Goal: Task Accomplishment & Management: Complete application form

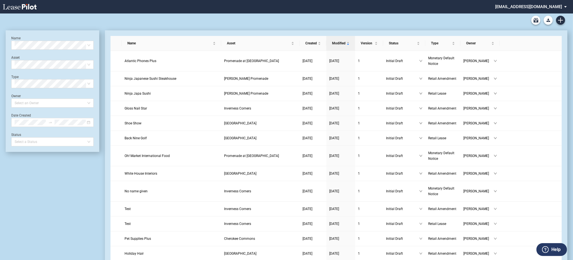
click at [566, 21] on div "Retail Amendment Blank Form Retail Lease Blank Form" at bounding box center [286, 19] width 561 height 13
click at [559, 24] on link "Create new document" at bounding box center [560, 20] width 9 height 9
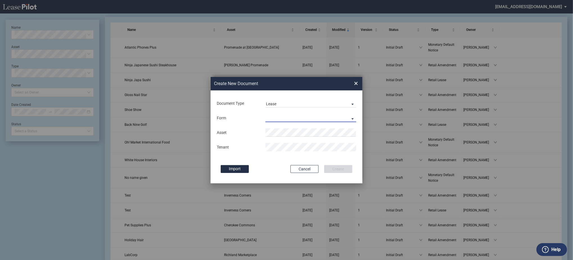
click at [282, 122] on md-select "Retail Lease Monetary Default Notice" at bounding box center [310, 118] width 91 height 8
click at [287, 119] on div "Retail Lease" at bounding box center [278, 118] width 24 height 6
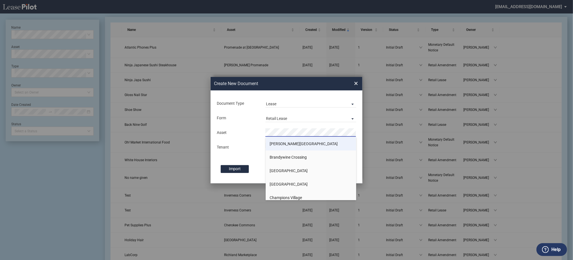
click at [282, 144] on span "[PERSON_NAME][GEOGRAPHIC_DATA]" at bounding box center [304, 144] width 68 height 4
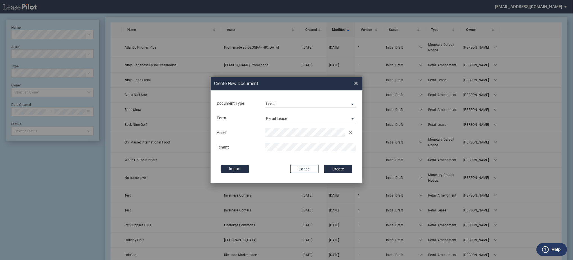
click at [324, 165] on button "Create" at bounding box center [338, 169] width 28 height 8
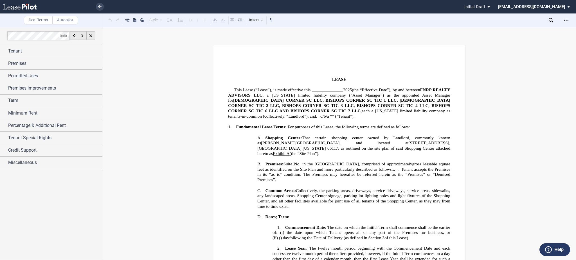
drag, startPoint x: 566, startPoint y: 24, endPoint x: 557, endPoint y: 29, distance: 10.3
click at [566, 24] on div "Open Lease options menu" at bounding box center [565, 20] width 9 height 9
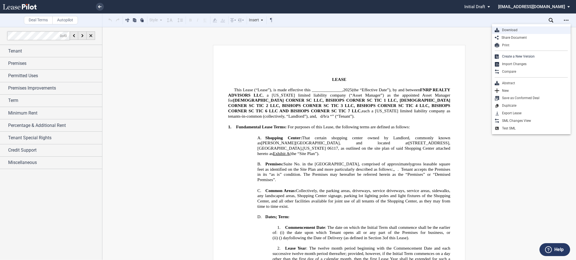
click at [525, 27] on div "Download" at bounding box center [530, 30] width 79 height 8
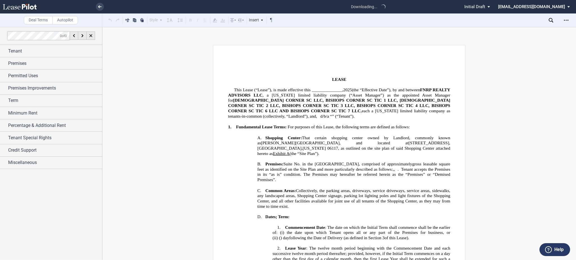
click at [551, 17] on div "Download Share Document Print Create a New Version Import Changes Compare Abstr…" at bounding box center [561, 20] width 27 height 9
click at [551, 18] on use at bounding box center [550, 20] width 4 height 4
click at [36, 62] on div "Premises" at bounding box center [55, 63] width 94 height 7
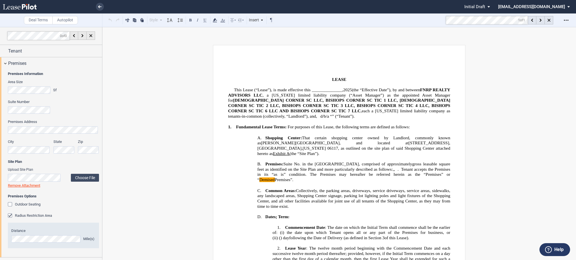
scroll to position [97, 0]
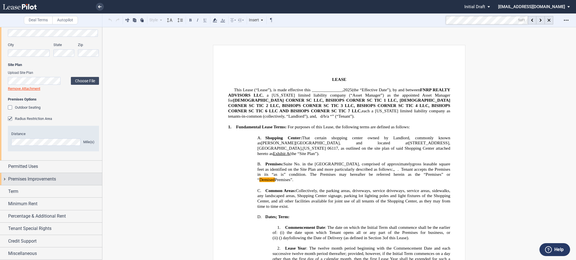
click at [30, 177] on span "Premises Improvements" at bounding box center [32, 179] width 48 height 7
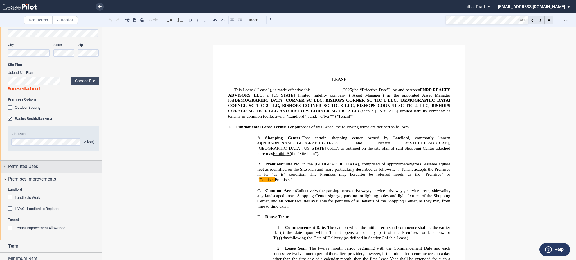
click at [36, 171] on div "Permitted Uses" at bounding box center [51, 167] width 102 height 12
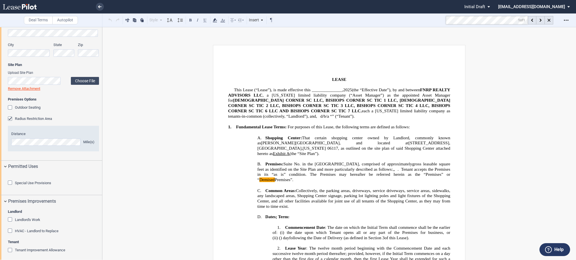
click at [35, 205] on div "Tenant Tenant Information Tenant Trade Name Tenant Name Tenant Type Entity Indi…" at bounding box center [51, 142] width 102 height 389
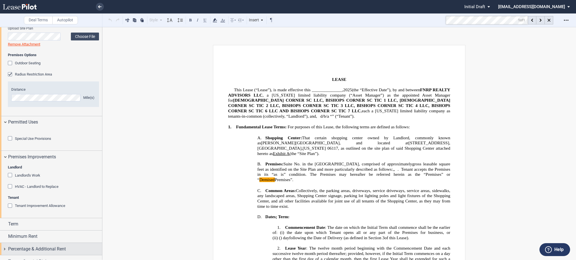
scroll to position [205, 0]
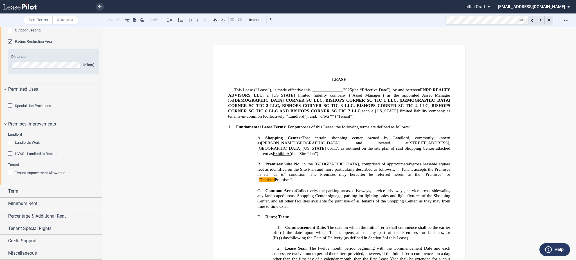
click at [38, 106] on span "Special Use Provisions" at bounding box center [33, 106] width 36 height 4
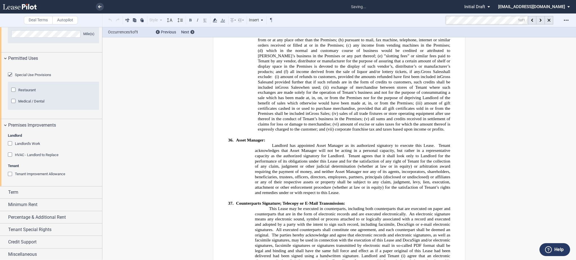
click at [29, 92] on span "Restaurant" at bounding box center [26, 90] width 17 height 4
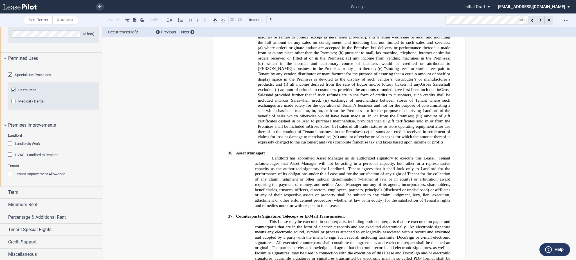
click at [28, 103] on span "Medical / Dental" at bounding box center [31, 101] width 26 height 4
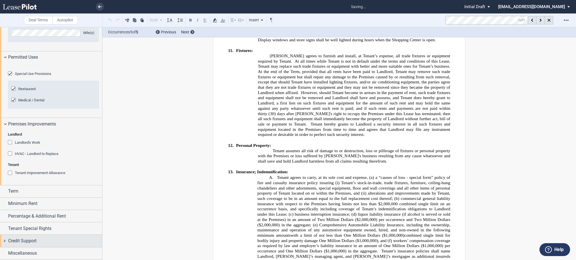
scroll to position [2582, 0]
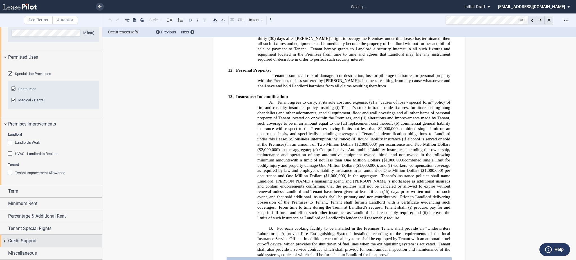
click at [40, 241] on div "Credit Support" at bounding box center [55, 241] width 94 height 7
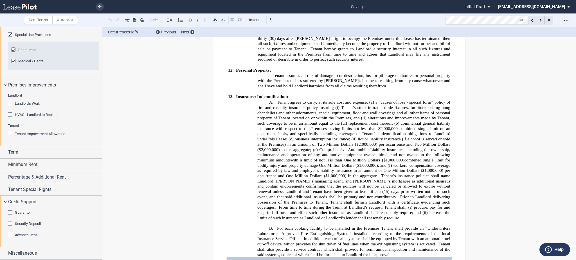
scroll to position [270, 0]
click at [19, 215] on span "Guarantor" at bounding box center [23, 212] width 16 height 4
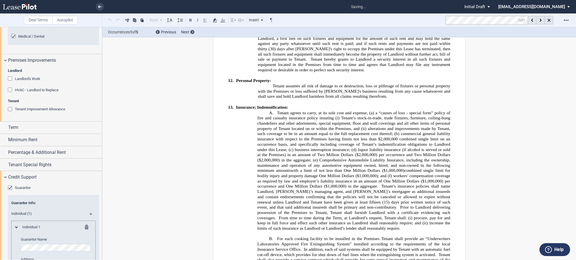
scroll to position [421, 0]
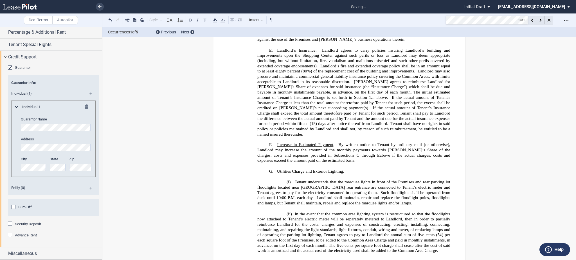
click at [26, 225] on span "Security Deposit" at bounding box center [28, 224] width 26 height 4
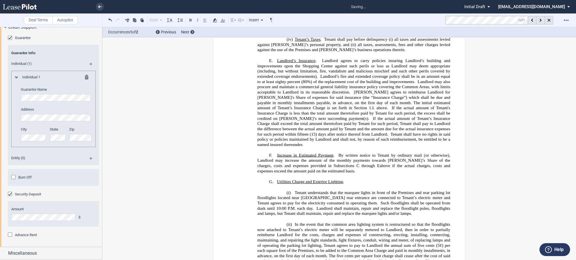
scroll to position [273, 0]
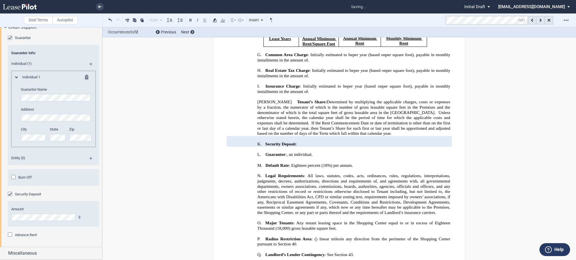
click at [28, 212] on label "Amount" at bounding box center [53, 209] width 84 height 5
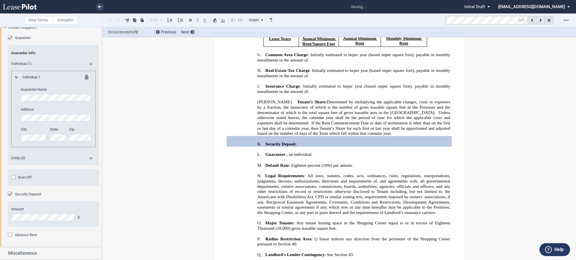
scroll to position [451, 0]
click at [27, 235] on span "Advance Rent" at bounding box center [26, 235] width 22 height 4
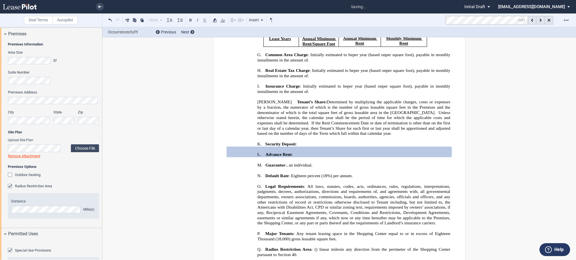
scroll to position [0, 0]
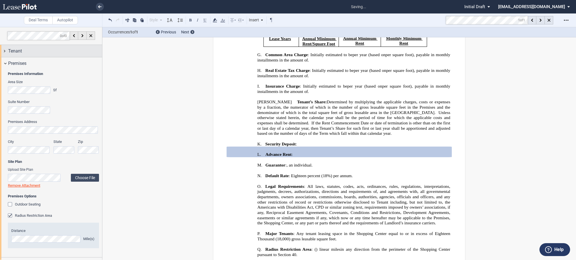
click at [15, 48] on span "Tenant" at bounding box center [15, 51] width 14 height 7
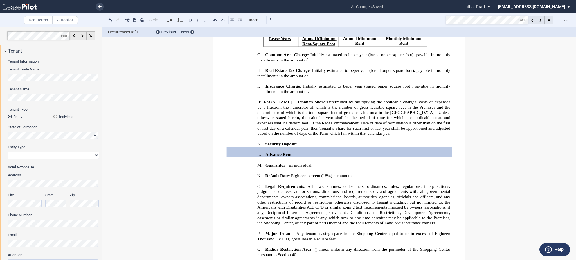
click at [61, 117] on md-radio-button "Individual" at bounding box center [76, 116] width 46 height 5
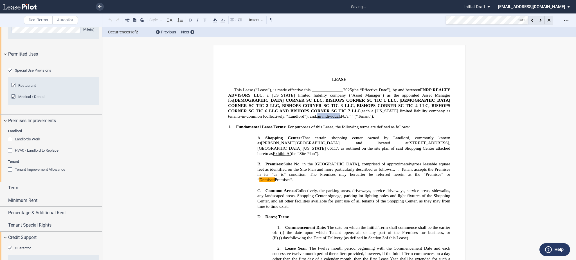
scroll to position [450, 0]
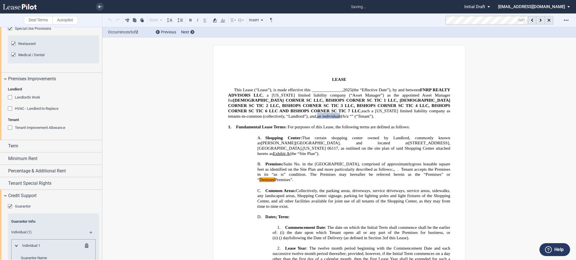
click at [33, 99] on span "Landlord's Work" at bounding box center [27, 97] width 25 height 4
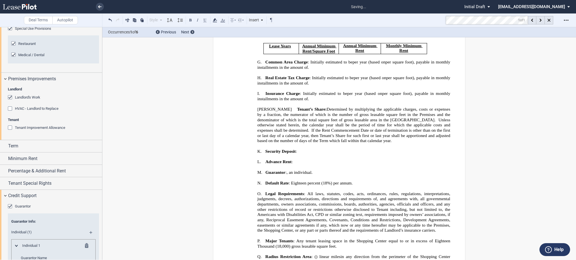
click at [31, 111] on span "HVAC - Landlord to Replace" at bounding box center [37, 109] width 44 height 4
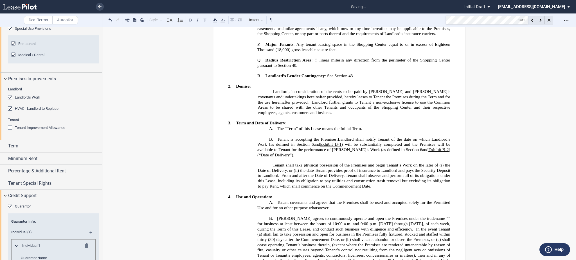
scroll to position [462, 0]
click at [28, 130] on span "Tenant Improvement Allowance" at bounding box center [40, 128] width 50 height 4
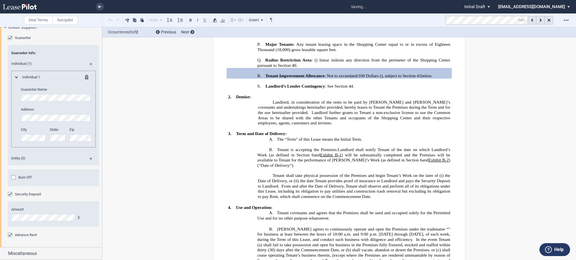
scroll to position [679, 0]
click at [29, 175] on md-checkbox "Burn Off" at bounding box center [21, 178] width 21 height 6
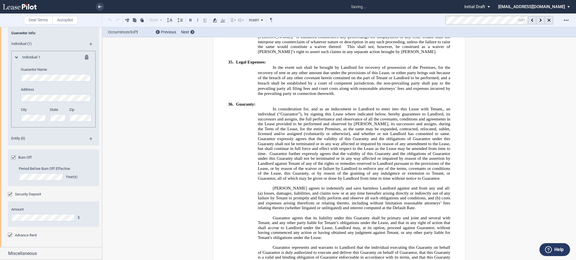
scroll to position [5142, 0]
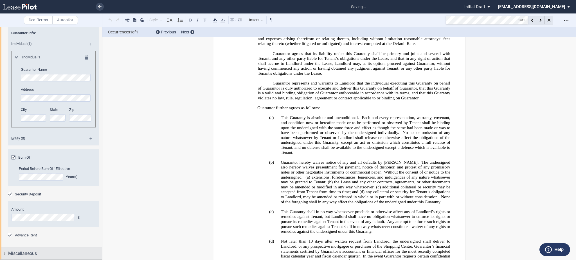
click at [32, 254] on span "Miscellaneous" at bounding box center [22, 253] width 29 height 7
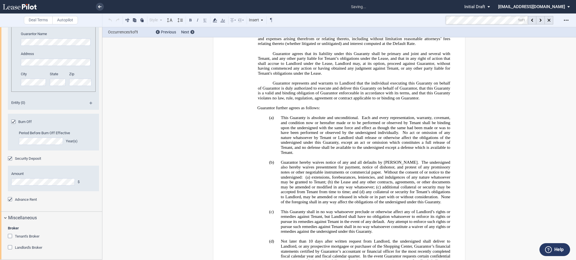
click at [26, 235] on div "Broker Tenant's Broker Name Landlord's Broker Name" at bounding box center [53, 241] width 91 height 30
click at [26, 239] on span "Tenant's Broker" at bounding box center [27, 236] width 24 height 4
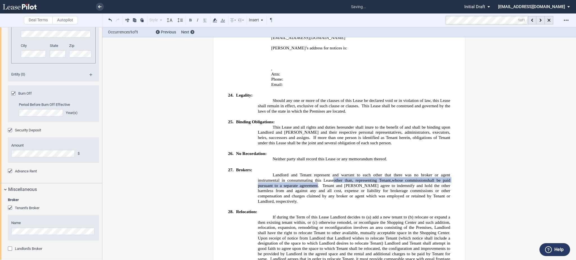
scroll to position [4063, 0]
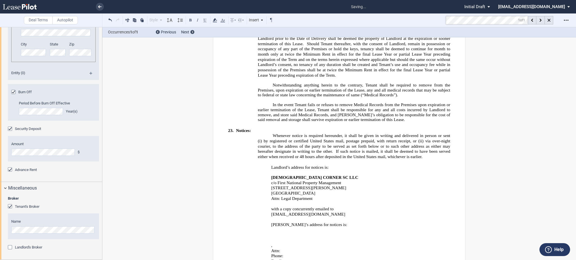
click at [31, 250] on span "Landlord's Broker" at bounding box center [28, 247] width 27 height 4
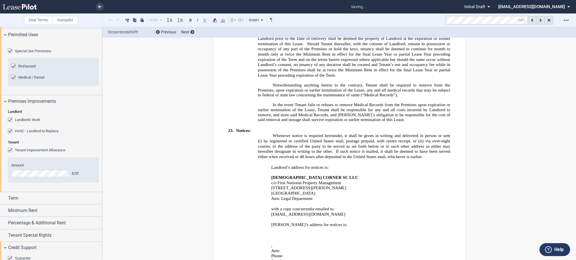
scroll to position [577, 0]
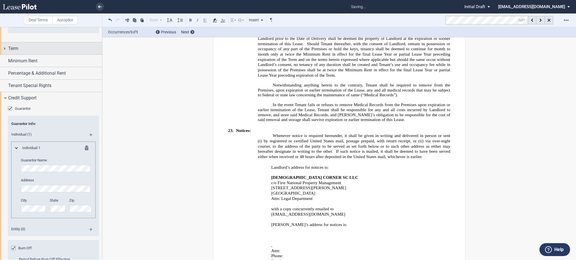
click at [25, 52] on div "Term" at bounding box center [55, 48] width 94 height 7
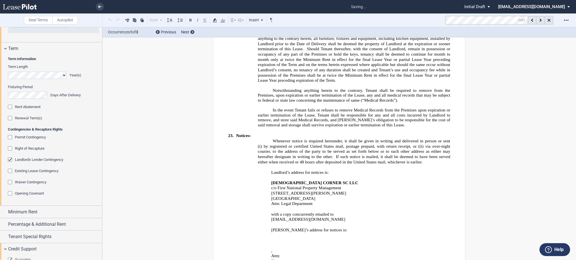
click at [16, 109] on span "Rent Abatement" at bounding box center [28, 107] width 26 height 4
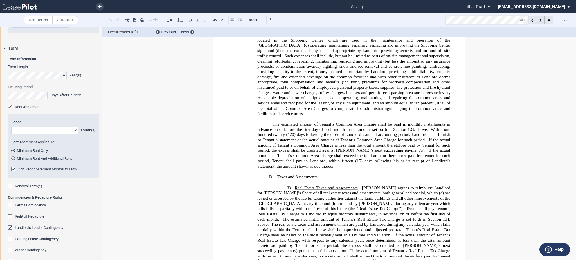
click at [17, 150] on div "Period 1 2 3 4 5 6 7 8 9 10 11 Month(s) Rent Abatement Applies To: Minimum Rent…" at bounding box center [53, 146] width 91 height 64
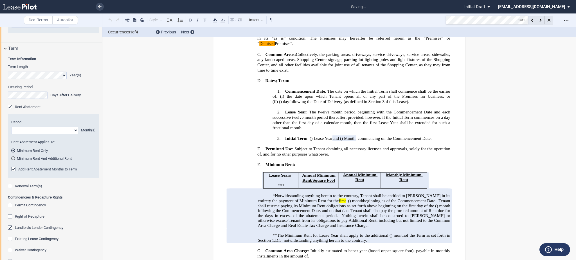
click at [28, 167] on div "Rent Abatement Applies To: Minimum Rent Only Minimum Rent And Additional Rent" at bounding box center [53, 153] width 84 height 27
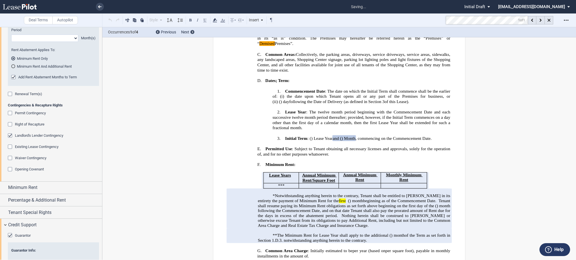
scroll to position [0, 0]
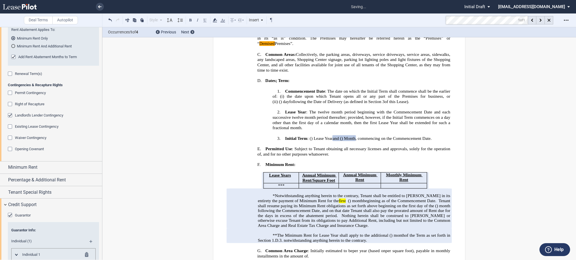
click at [27, 76] on span "Renewal Term(s)" at bounding box center [28, 74] width 27 height 4
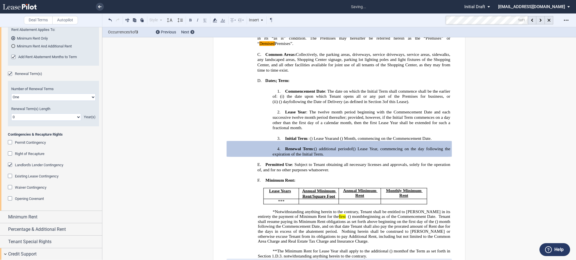
click at [26, 151] on div "Permit Contingency" at bounding box center [53, 145] width 98 height 11
click at [26, 145] on span "Permit Contingency" at bounding box center [30, 143] width 31 height 4
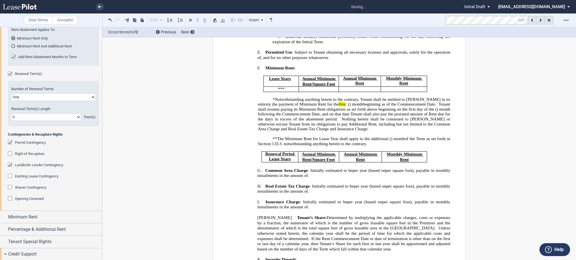
drag, startPoint x: 26, startPoint y: 183, endPoint x: 32, endPoint y: 189, distance: 7.9
click at [26, 156] on span "Right of Recapture" at bounding box center [30, 154] width 30 height 4
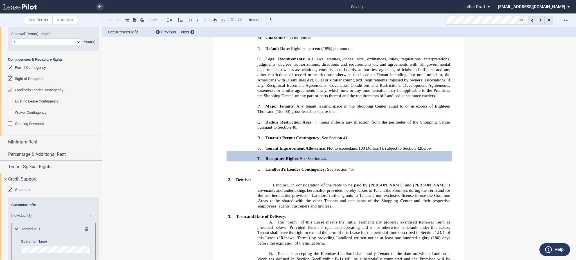
click at [35, 103] on span "Existing Lease Contingency" at bounding box center [37, 101] width 44 height 4
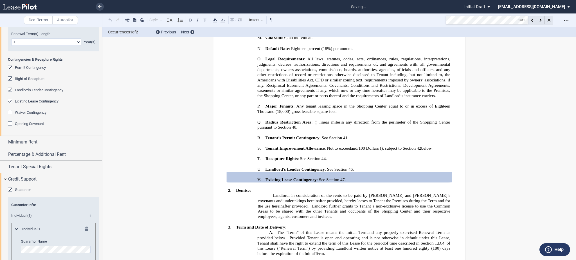
click at [32, 115] on span "Waiver Contingency" at bounding box center [30, 112] width 31 height 4
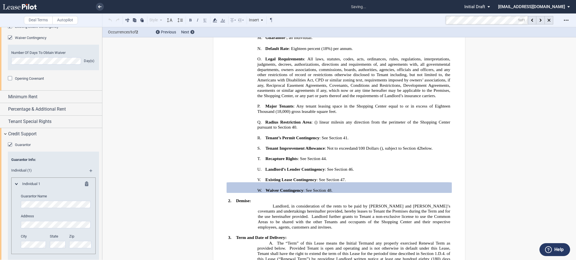
click at [33, 81] on span "Opening Covenant" at bounding box center [29, 78] width 29 height 4
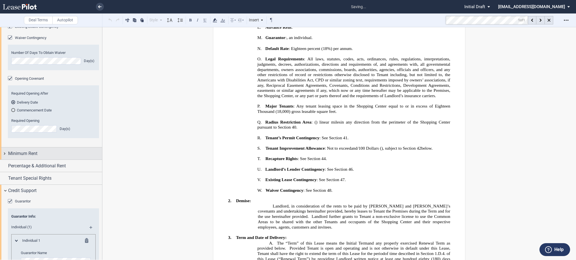
click at [26, 157] on span "Minimum Rent" at bounding box center [22, 153] width 29 height 7
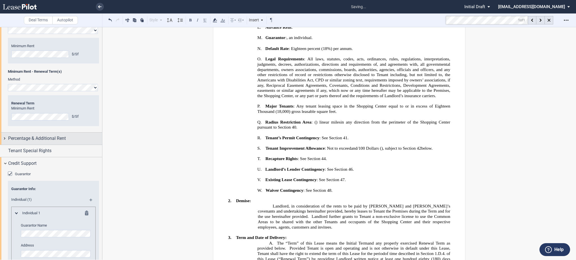
click at [37, 142] on span "Percentage & Additional Rent" at bounding box center [37, 138] width 58 height 7
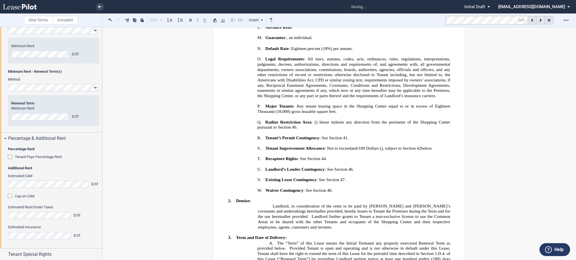
click at [35, 159] on span "Tenant Pays Percentage Rent" at bounding box center [38, 157] width 47 height 4
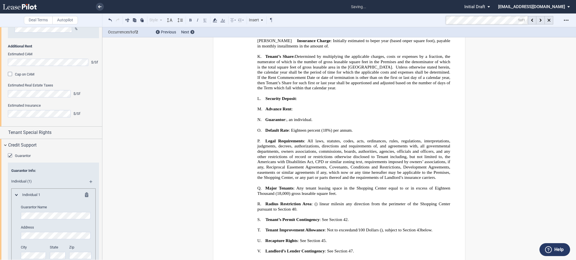
click at [29, 76] on span "Cap on CAM" at bounding box center [24, 74] width 19 height 4
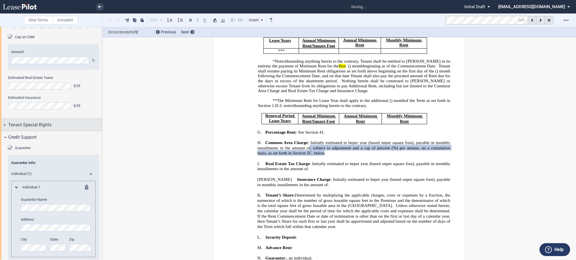
click at [34, 128] on span "Tenant Special Rights" at bounding box center [29, 125] width 43 height 7
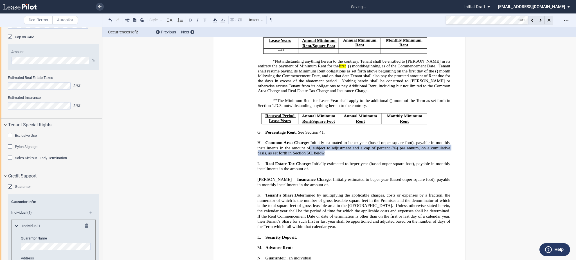
click at [34, 138] on span "Exclusive Use" at bounding box center [26, 135] width 22 height 4
click at [32, 167] on div "Exclusive Use Text for Exclusive Use Pylon Signage Pylon Sign Exhibit Choose Fi…" at bounding box center [53, 150] width 91 height 34
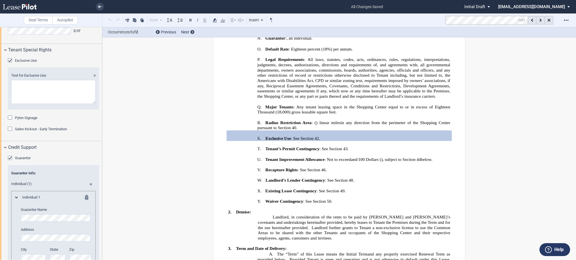
click at [25, 126] on div "Pylon Signage Pylon Sign Exhibit Choose File Loading Remove Attachment" at bounding box center [53, 120] width 91 height 11
click at [26, 121] on div "Pylon Signage" at bounding box center [26, 117] width 22 height 5
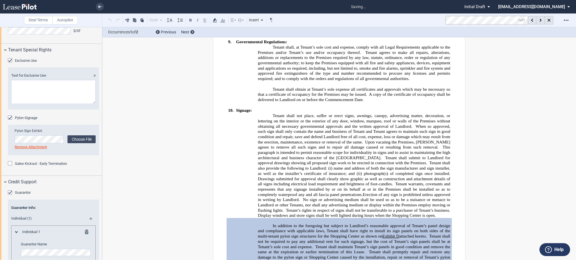
click at [24, 161] on div "Pylon Signage Pylon Sign Exhibit Choose File Loading Remove Attachment" at bounding box center [53, 138] width 91 height 46
click at [25, 166] on span "Sales Kickout - Early Termination" at bounding box center [41, 164] width 52 height 4
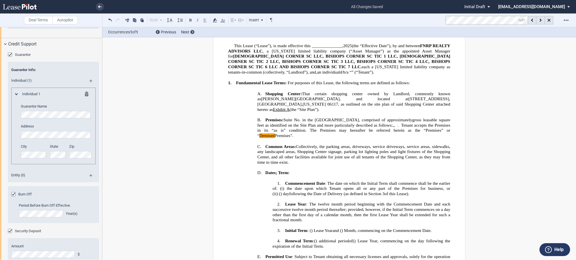
click at [571, 21] on div "1 of 1 Download Share Document Print Create a New Version Import Changes Compar…" at bounding box center [510, 20] width 130 height 9
click at [566, 18] on icon "Open Lease options menu" at bounding box center [565, 20] width 4 height 4
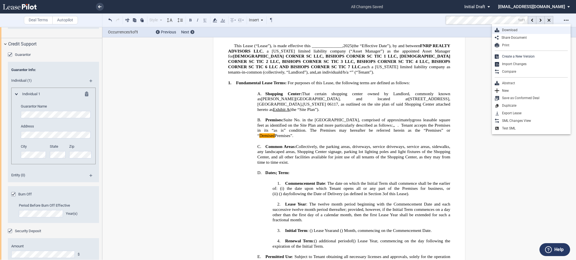
click at [554, 28] on div "Download" at bounding box center [533, 30] width 69 height 5
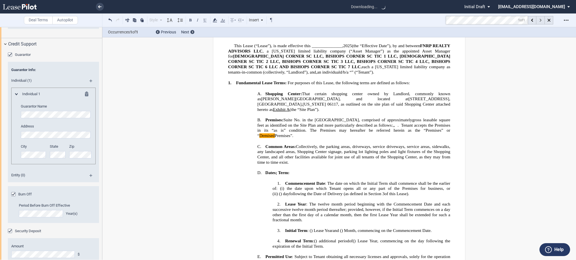
click at [540, 20] on use at bounding box center [540, 20] width 2 height 3
click at [539, 21] on icon at bounding box center [540, 20] width 2 height 3
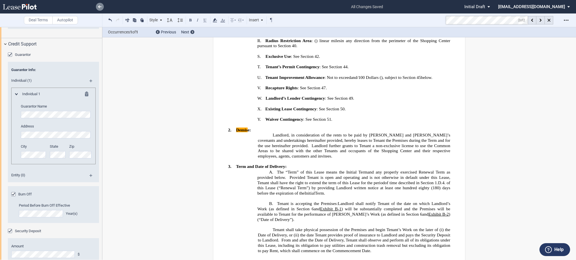
click at [98, 9] on link at bounding box center [100, 7] width 8 height 8
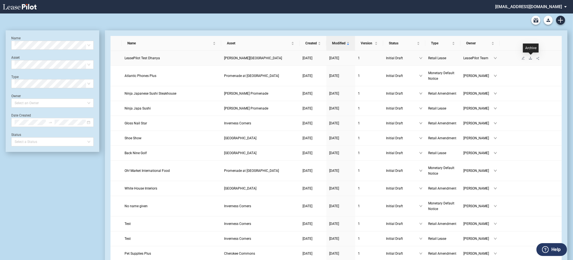
click at [532, 56] on icon "download" at bounding box center [530, 57] width 3 height 3
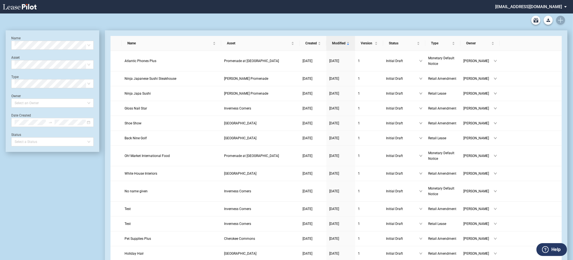
click at [535, 21] on icon "Archive" at bounding box center [535, 20] width 5 height 4
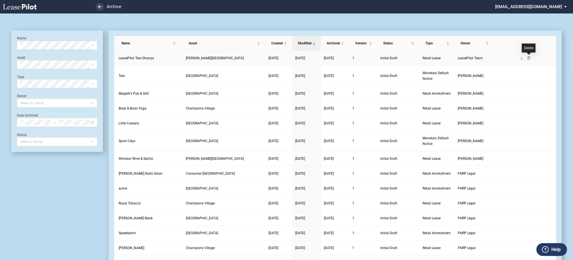
click at [528, 57] on icon "delete" at bounding box center [528, 57] width 3 height 3
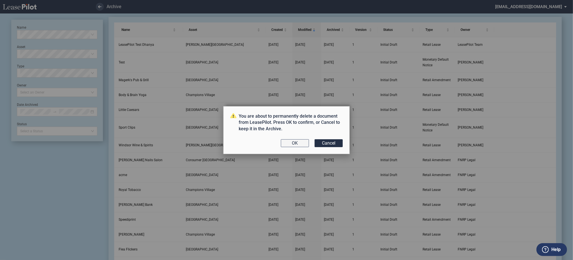
click at [284, 145] on button "OK" at bounding box center [295, 143] width 28 height 8
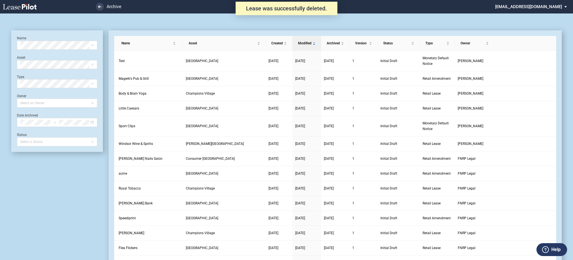
scroll to position [13, 0]
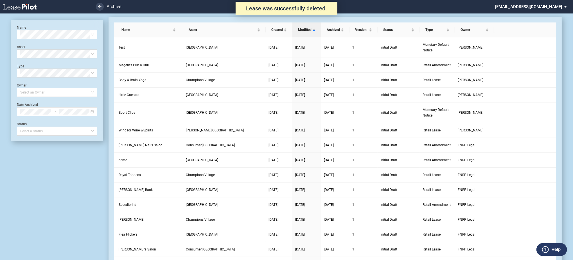
click at [14, 7] on icon at bounding box center [20, 7] width 34 height 6
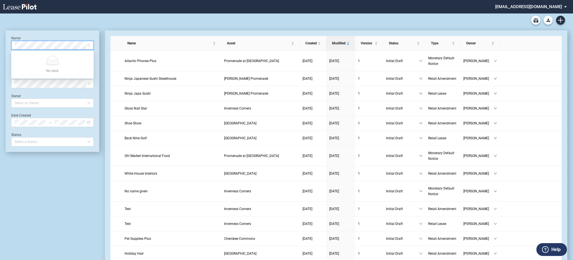
click at [546, 2] on md-select "[EMAIL_ADDRESS][DOMAIN_NAME] Super Admin Area Admin Area Settings Sign Out" at bounding box center [532, 6] width 77 height 13
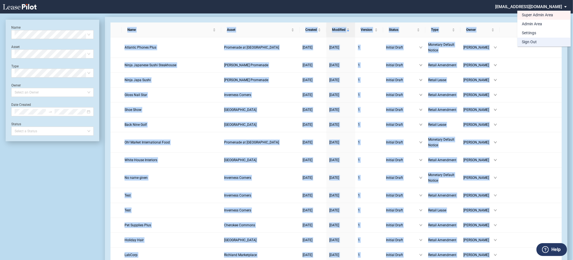
drag, startPoint x: 533, startPoint y: 49, endPoint x: 536, endPoint y: 42, distance: 8.1
click at [536, 42] on body ".bocls-1{fill:#26354a;fill-rule:evenodd} Loading... × [EMAIL_ADDRESS][DOMAIN_NA…" at bounding box center [286, 117] width 573 height 260
click at [536, 42] on div "Sign Out" at bounding box center [529, 42] width 15 height 6
